Goal: Contribute content: Add original content to the website for others to see

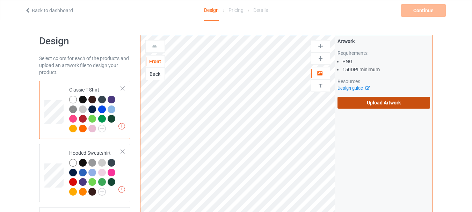
click at [385, 102] on label "Upload Artwork" at bounding box center [384, 103] width 93 height 12
click at [0, 0] on input "Upload Artwork" at bounding box center [0, 0] width 0 height 0
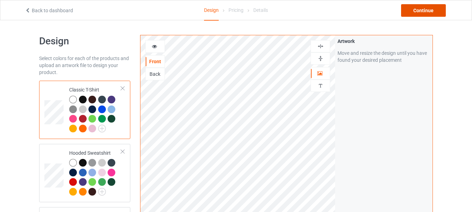
click at [428, 13] on div "Continue" at bounding box center [423, 10] width 45 height 13
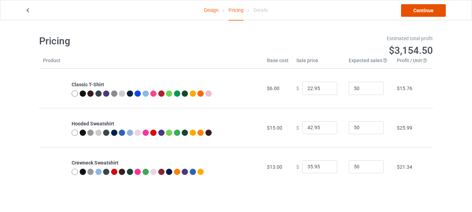
click at [424, 13] on link "Continue" at bounding box center [423, 10] width 45 height 13
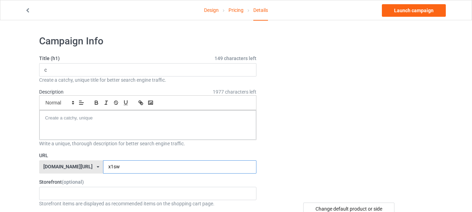
click at [168, 165] on input "x1sw" at bounding box center [179, 166] width 153 height 13
type input "x1swU"
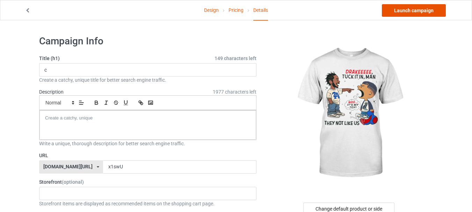
click at [410, 9] on link "Launch campaign" at bounding box center [414, 10] width 64 height 13
